Goal: Use online tool/utility

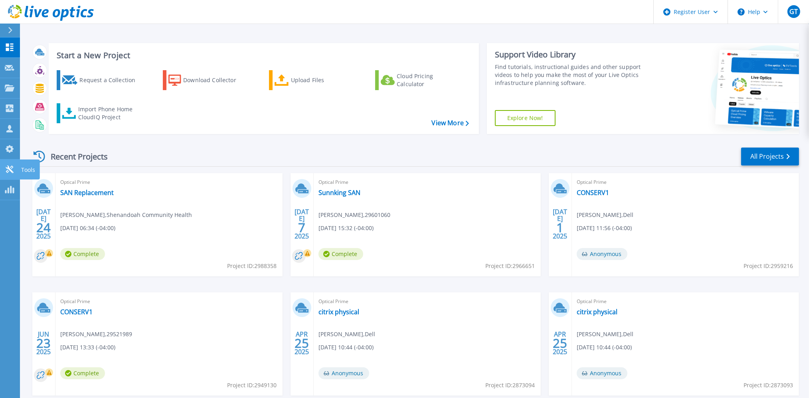
click at [8, 168] on icon at bounding box center [10, 170] width 8 height 8
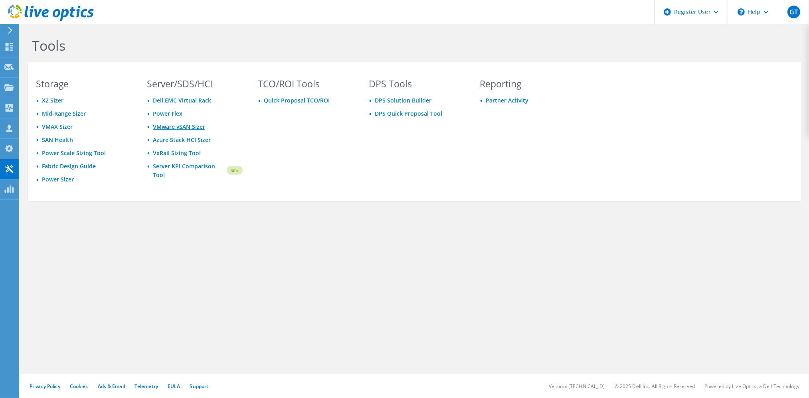
click at [175, 127] on link "VMware vSAN Sizer" at bounding box center [179, 127] width 52 height 8
